Goal: Information Seeking & Learning: Check status

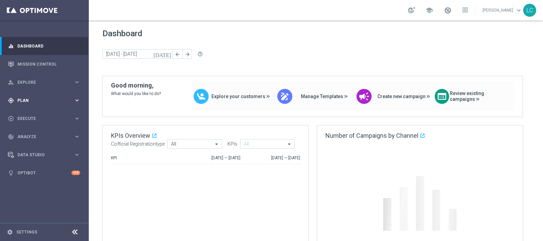
click at [22, 97] on div "gps_fixed Plan" at bounding box center [41, 100] width 66 height 6
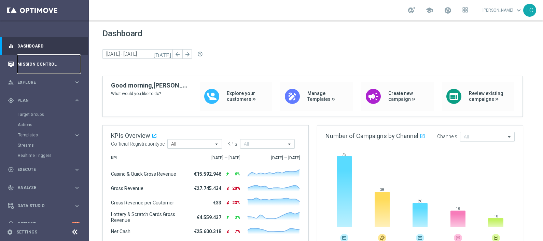
click at [35, 64] on link "Mission Control" at bounding box center [48, 64] width 63 height 18
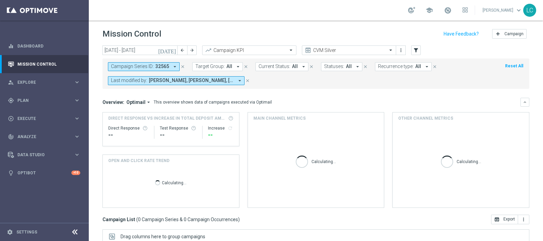
click at [180, 65] on icon "close" at bounding box center [182, 66] width 5 height 5
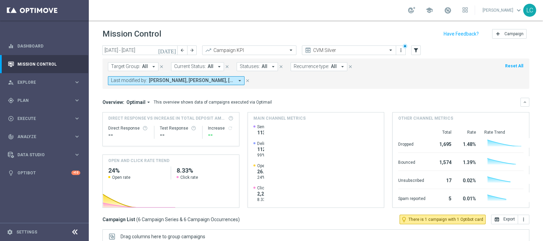
click at [146, 66] on span "All" at bounding box center [145, 66] width 6 height 6
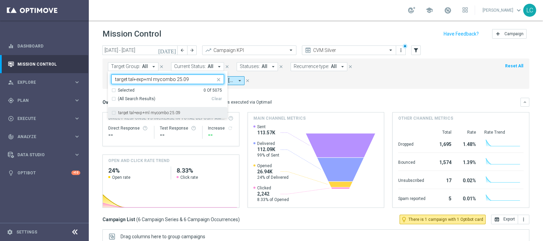
click at [178, 110] on div "target tal+exp+ml mycombo 25.09" at bounding box center [167, 112] width 113 height 11
type input "target tal+exp+ml mycombo 25.09"
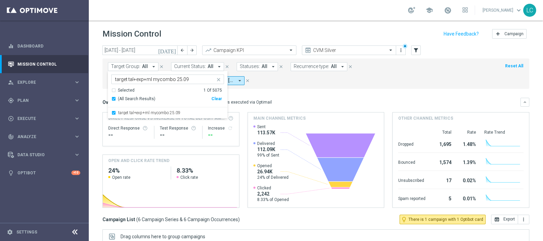
click at [284, 94] on mini-dashboard "Overview: Optimail arrow_drop_down This overview shows data of campaigns execut…" at bounding box center [315, 152] width 427 height 126
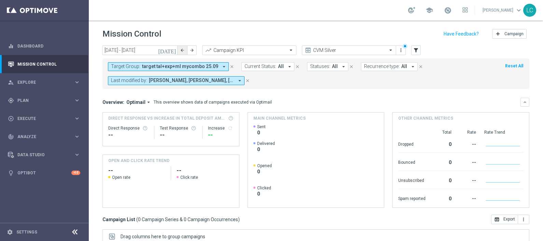
click at [180, 49] on icon "arrow_back" at bounding box center [182, 50] width 5 height 5
type input "[DATE] - [DATE]"
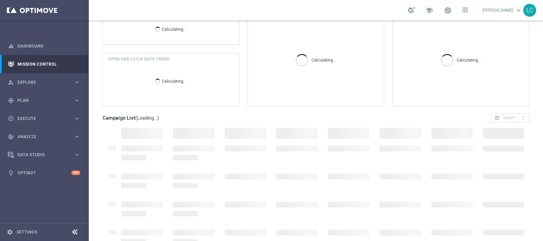
scroll to position [114, 0]
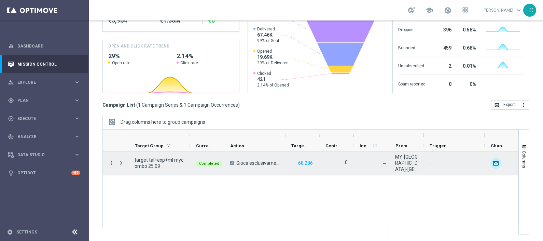
click at [111, 162] on icon "more_vert" at bounding box center [112, 163] width 6 height 6
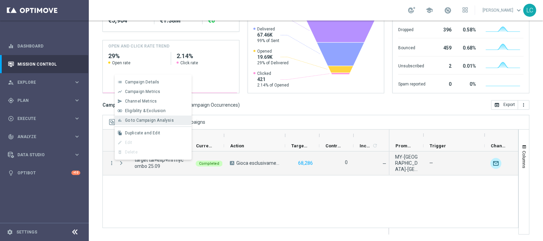
click at [152, 119] on span "Go to Campaign Analysis" at bounding box center [149, 120] width 49 height 5
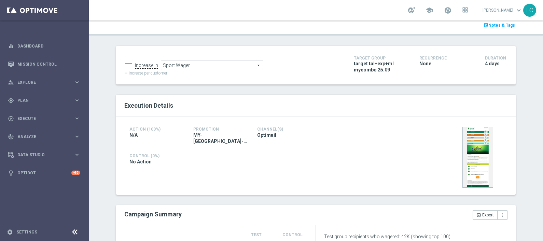
scroll to position [14, 0]
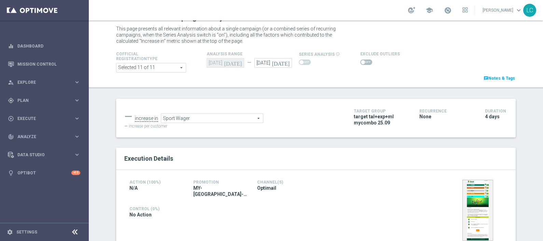
click at [229, 118] on span "Sport Wager" at bounding box center [212, 118] width 102 height 9
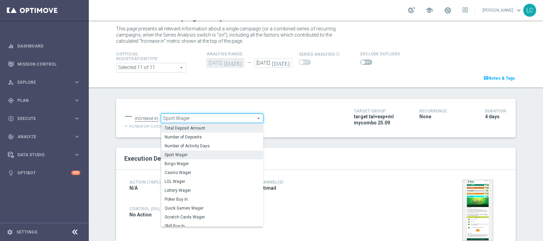
click at [224, 125] on span "Total Deposit Amount" at bounding box center [212, 127] width 95 height 5
type input "Total Deposit Amount"
